Goal: Manage account settings

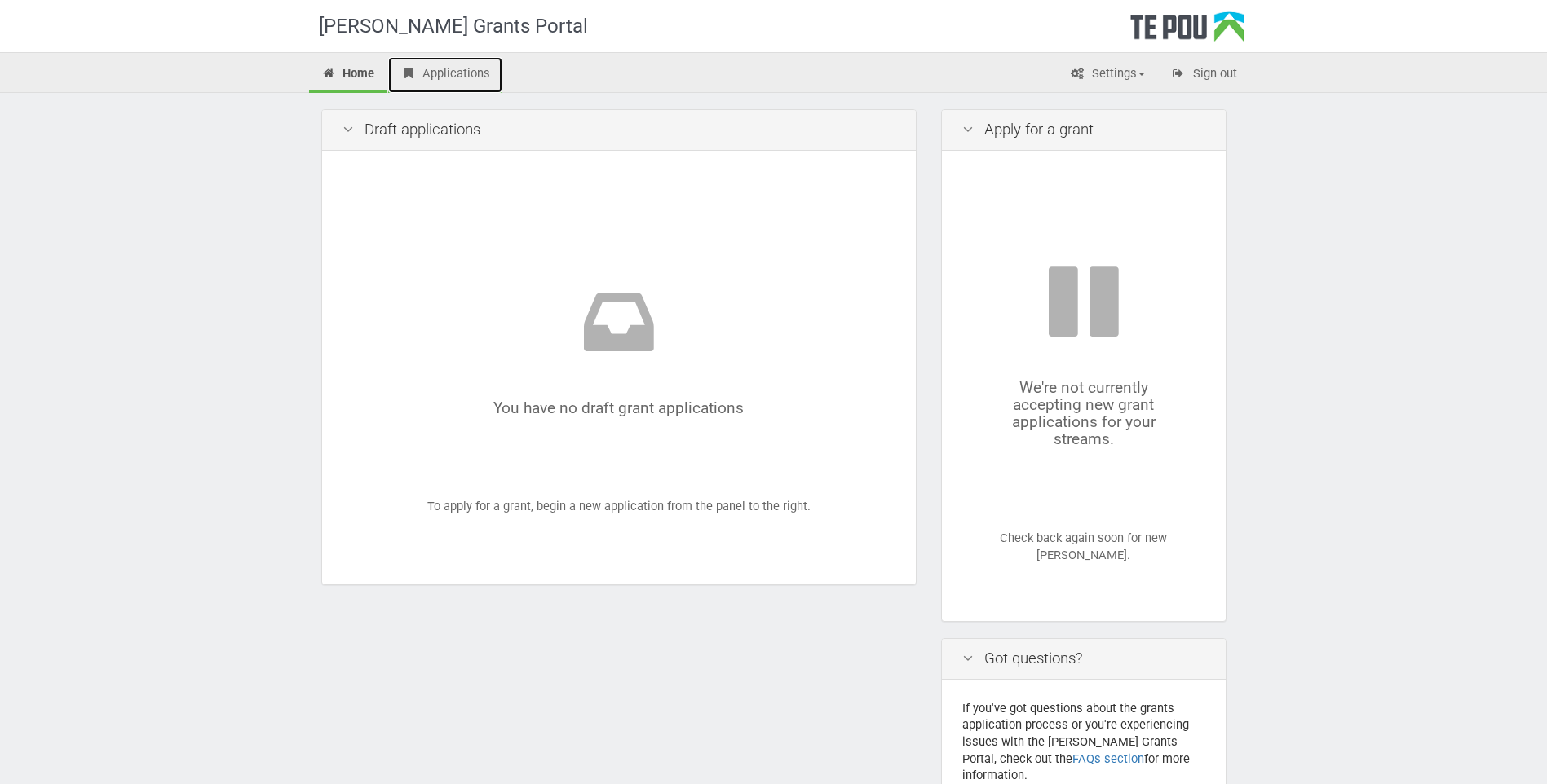
click at [449, 75] on link "Applications" at bounding box center [445, 75] width 114 height 36
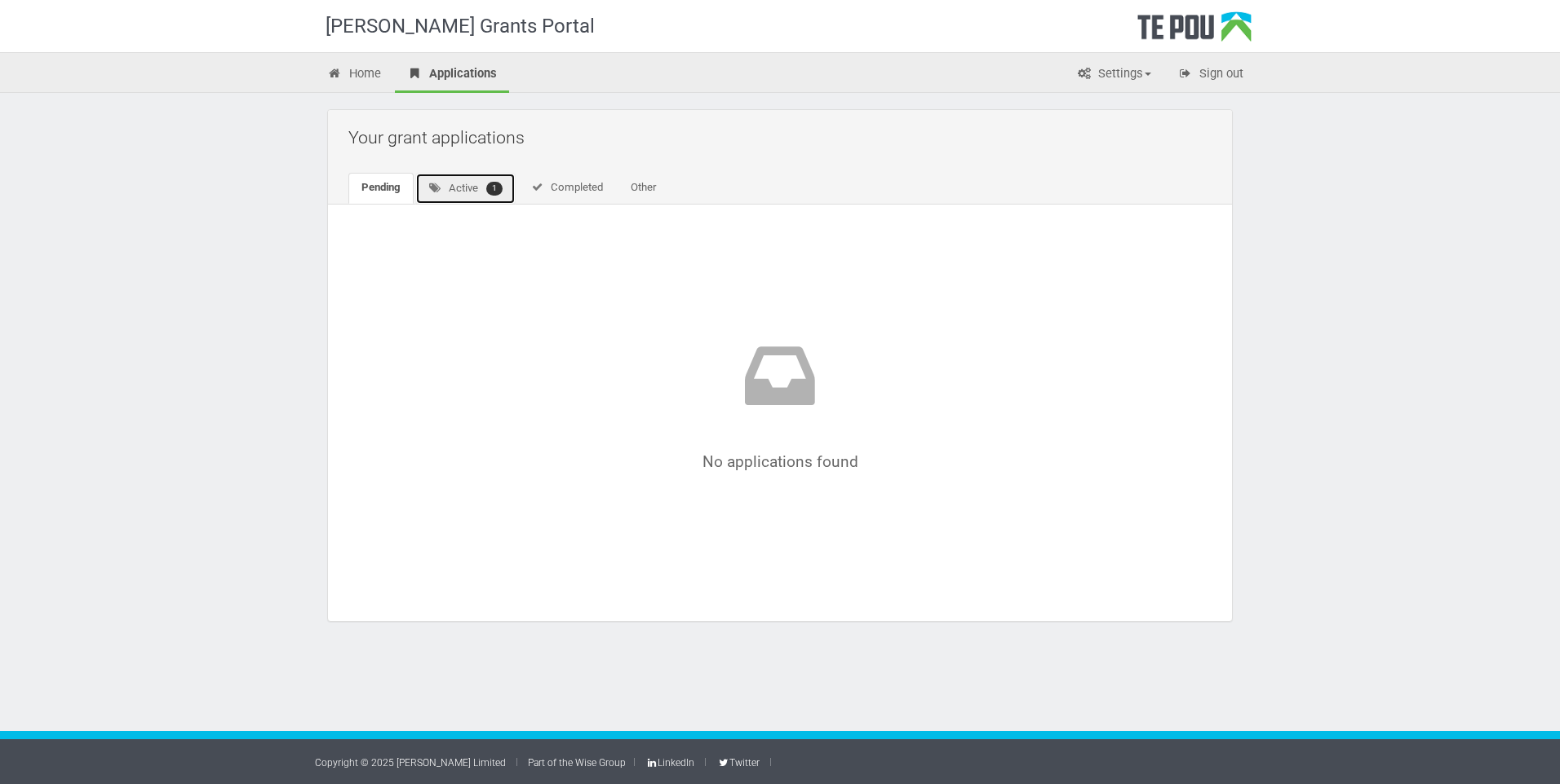
click at [452, 186] on link "Active 1" at bounding box center [465, 189] width 101 height 32
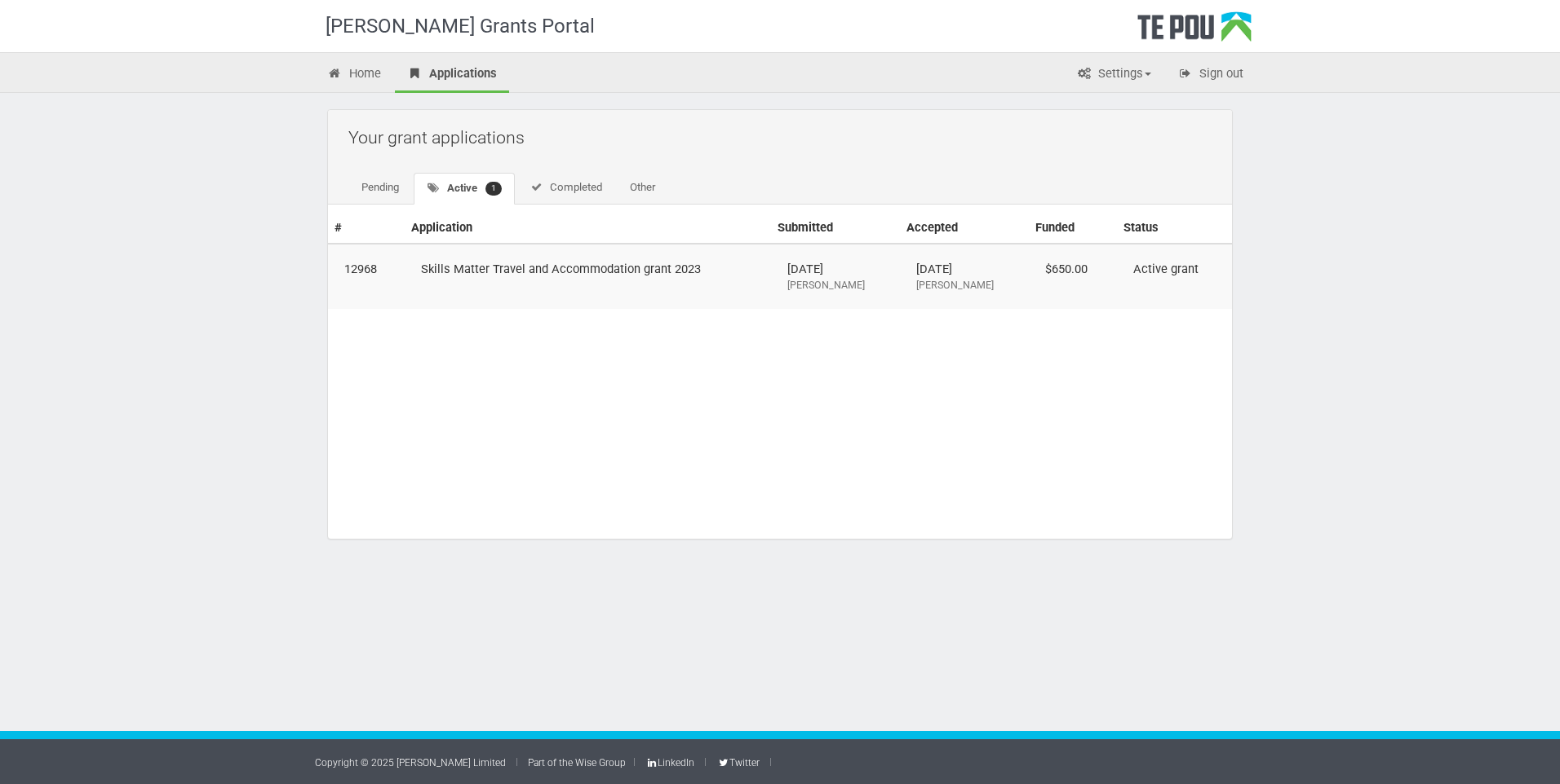
click at [560, 488] on div "No applications found No applications found # Application Submitted Accepted Fu…" at bounding box center [779, 376] width 904 height 326
click at [585, 187] on link "Completed" at bounding box center [566, 189] width 99 height 31
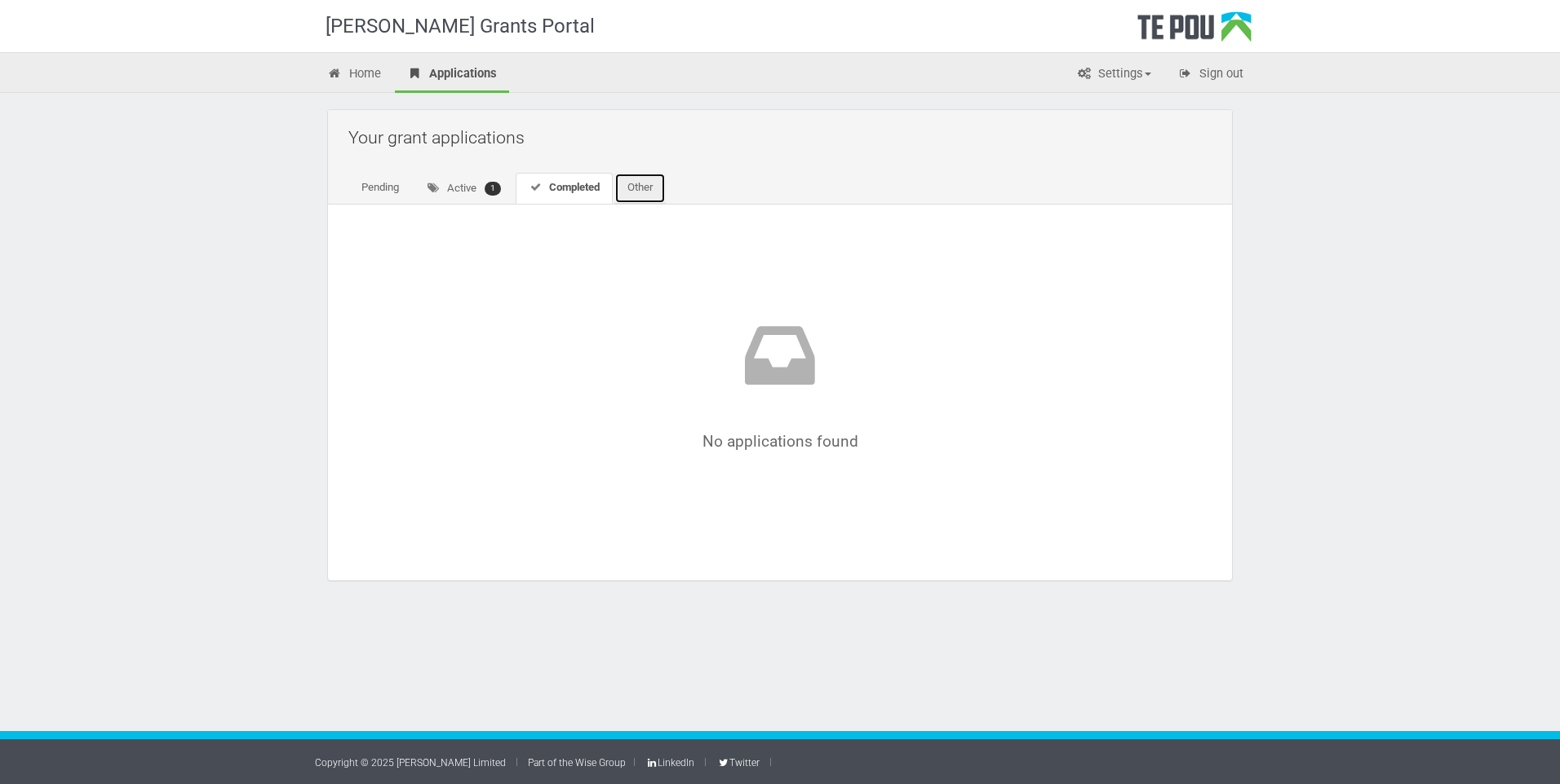
click at [655, 185] on link "Other" at bounding box center [640, 189] width 51 height 31
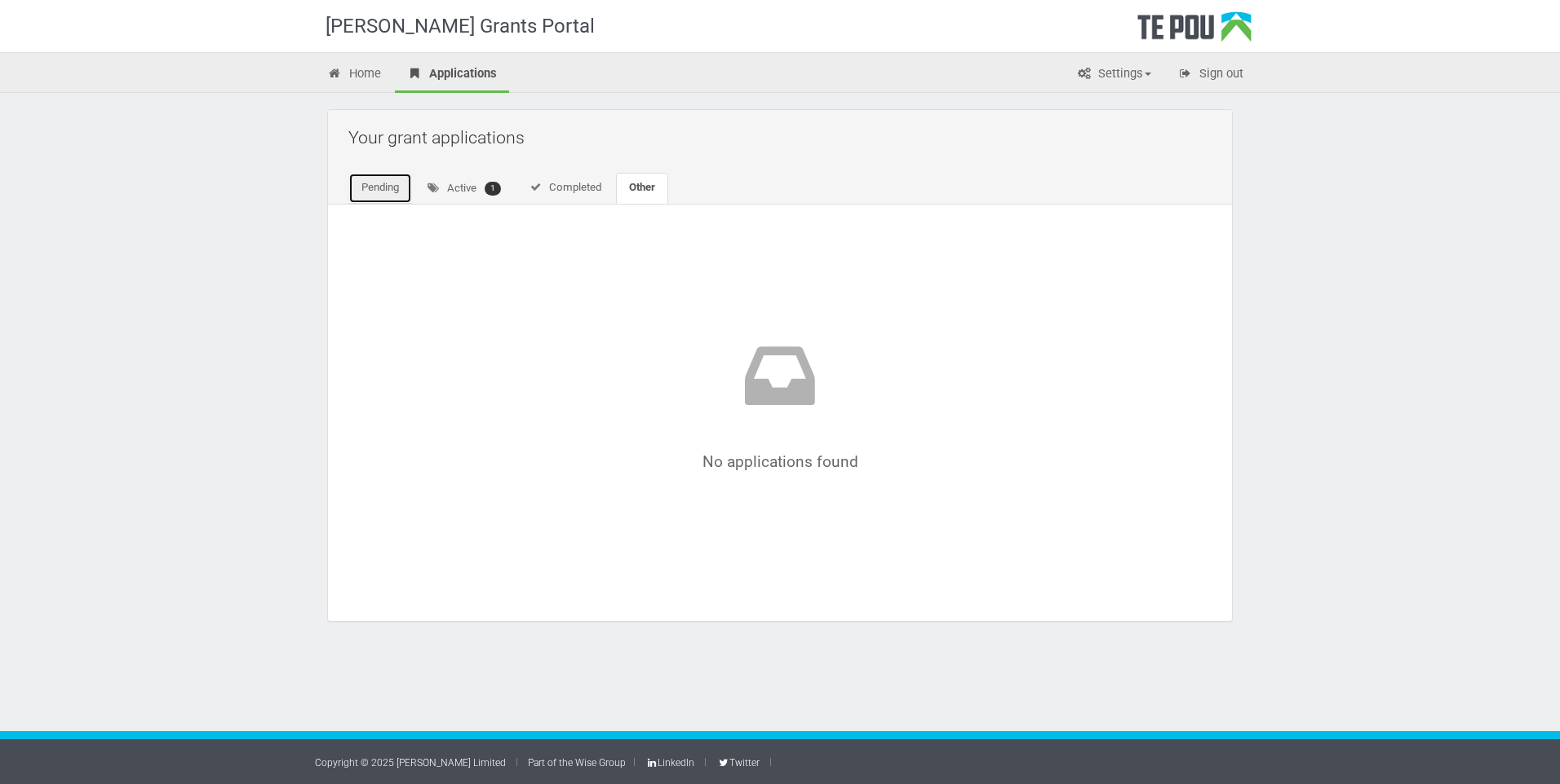
drag, startPoint x: 383, startPoint y: 184, endPoint x: 397, endPoint y: 184, distance: 14.0
click at [385, 184] on link "Pending" at bounding box center [380, 189] width 63 height 31
click at [1127, 73] on link "Settings" at bounding box center [1113, 75] width 100 height 36
click at [1115, 132] on link "My account" at bounding box center [1099, 132] width 129 height 23
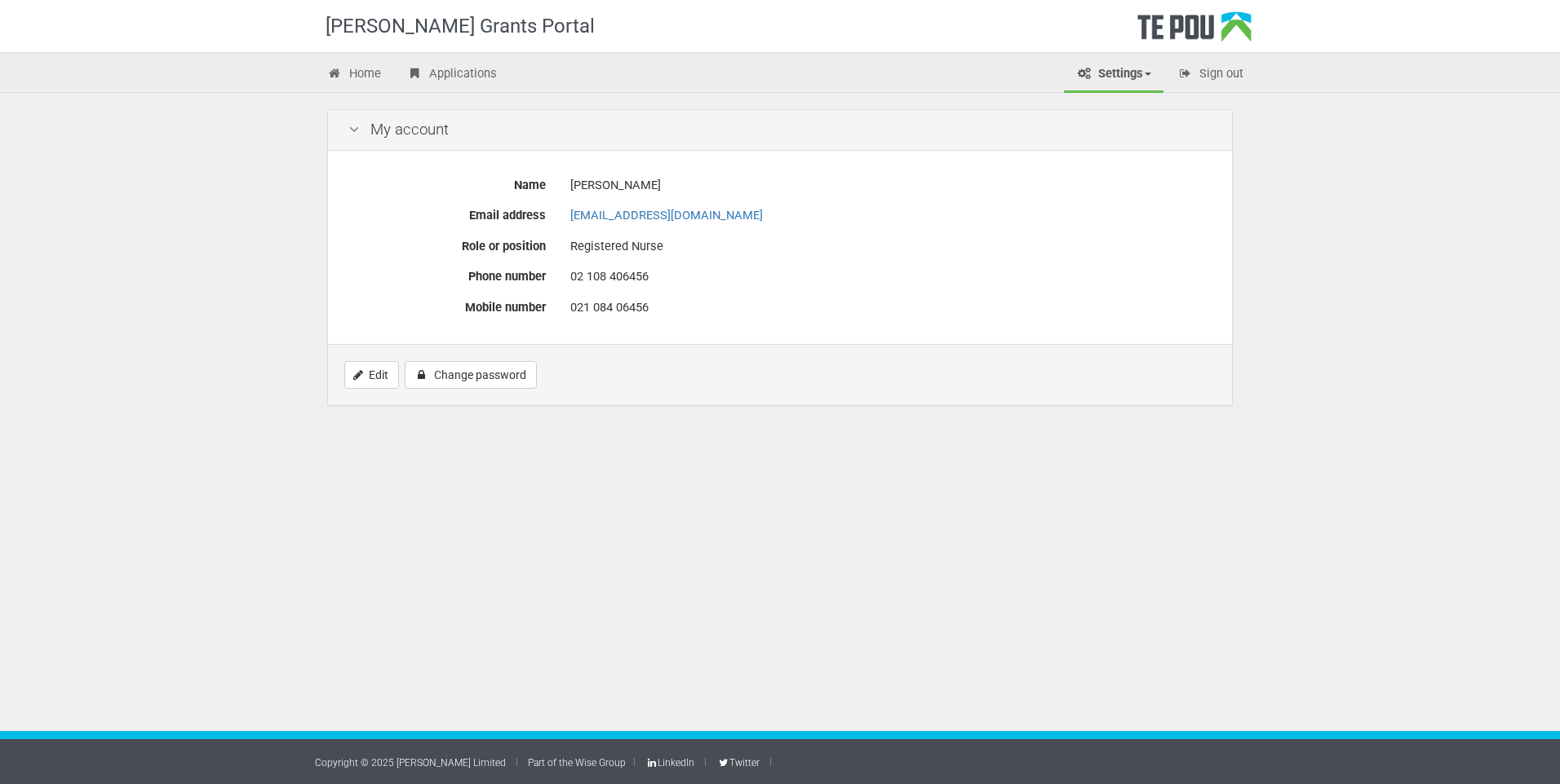
click at [923, 224] on div "[EMAIL_ADDRESS][DOMAIN_NAME]" at bounding box center [891, 215] width 641 height 29
